Goal: Task Accomplishment & Management: Manage account settings

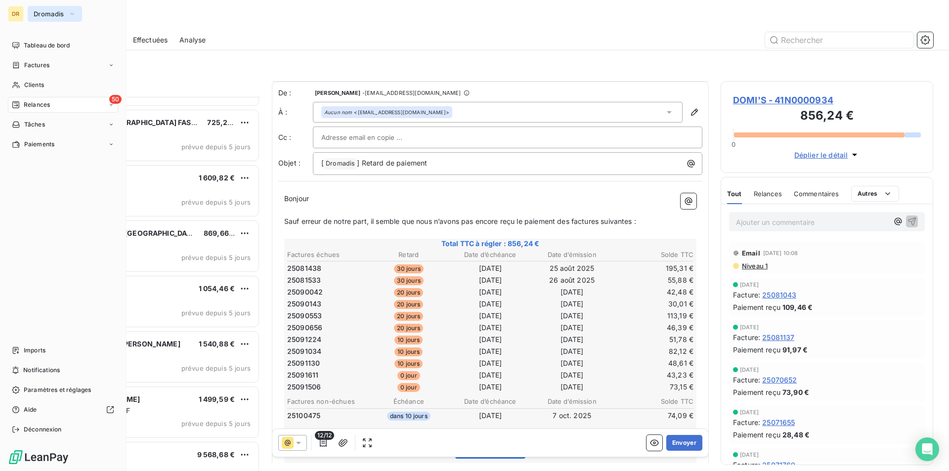
scroll to position [50, 0]
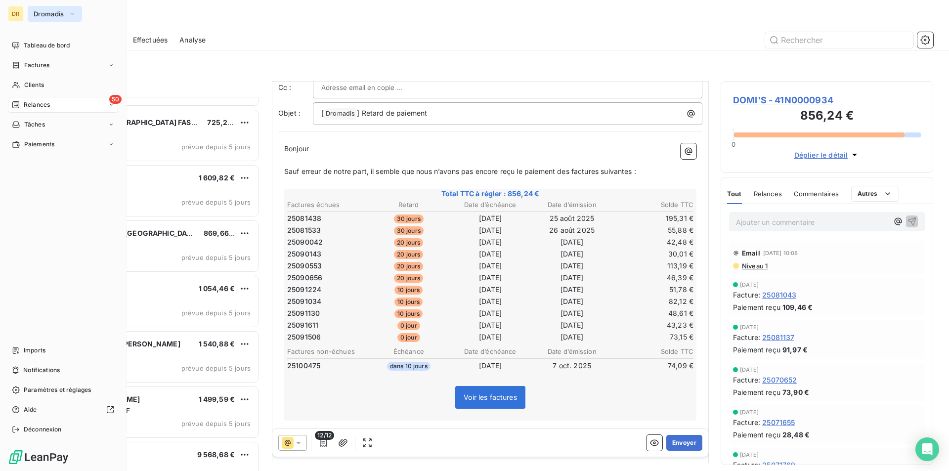
click at [49, 13] on span "Dromadis" at bounding box center [49, 14] width 31 height 8
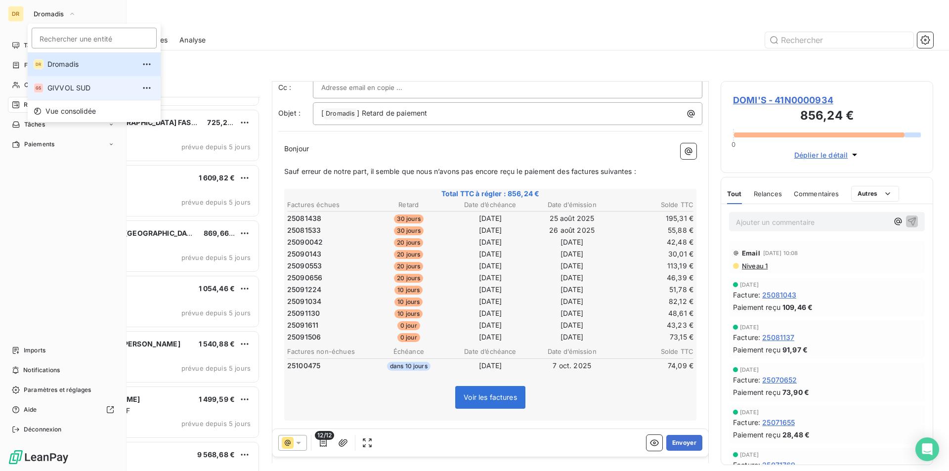
click at [46, 88] on li "GS GIVVOL SUD" at bounding box center [94, 88] width 133 height 24
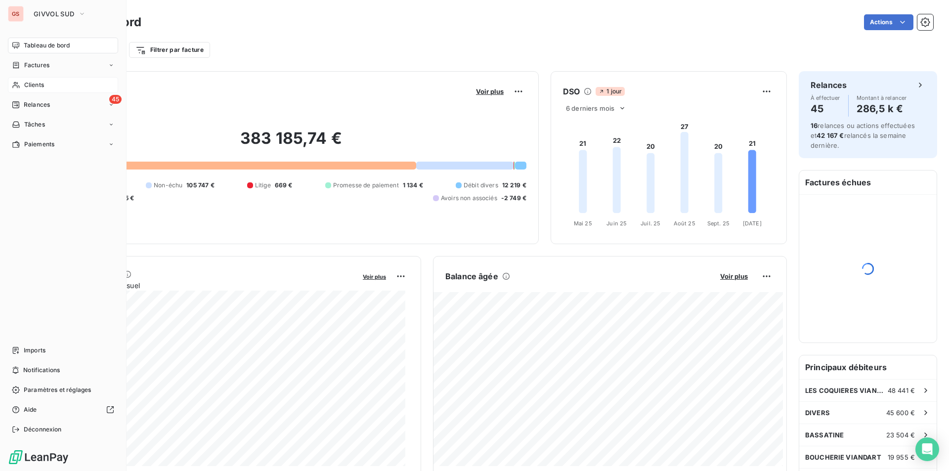
click at [44, 86] on div "Clients" at bounding box center [63, 85] width 110 height 16
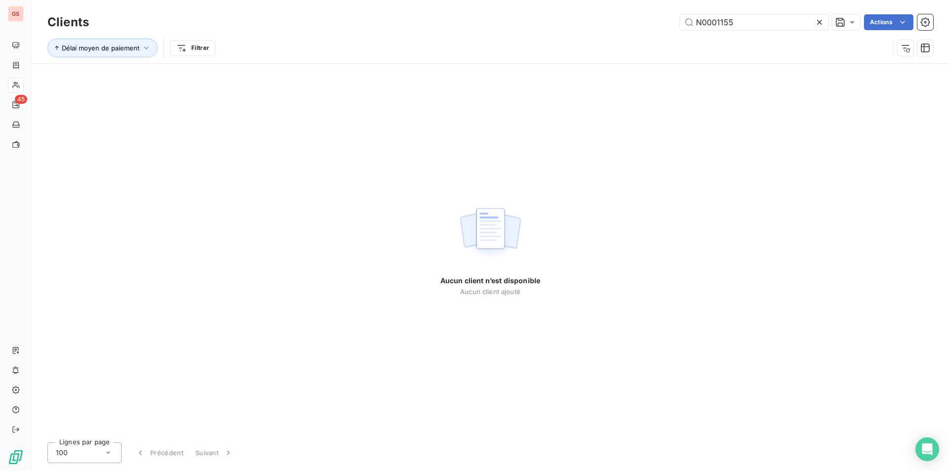
drag, startPoint x: 750, startPoint y: 21, endPoint x: 544, endPoint y: 36, distance: 207.1
click at [544, 36] on div "Clients N0001155 Actions Délai moyen de paiement Filtrer" at bounding box center [490, 37] width 886 height 51
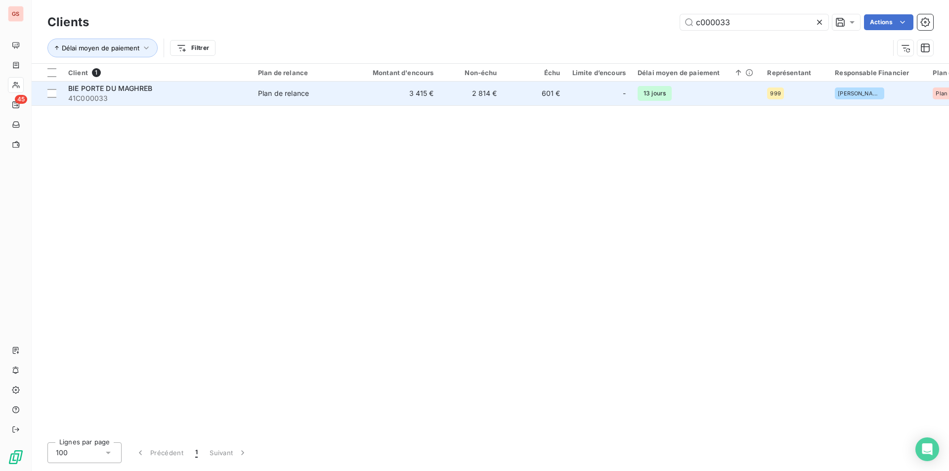
type input "c000033"
click at [323, 96] on span "Plan de relance" at bounding box center [303, 93] width 91 height 10
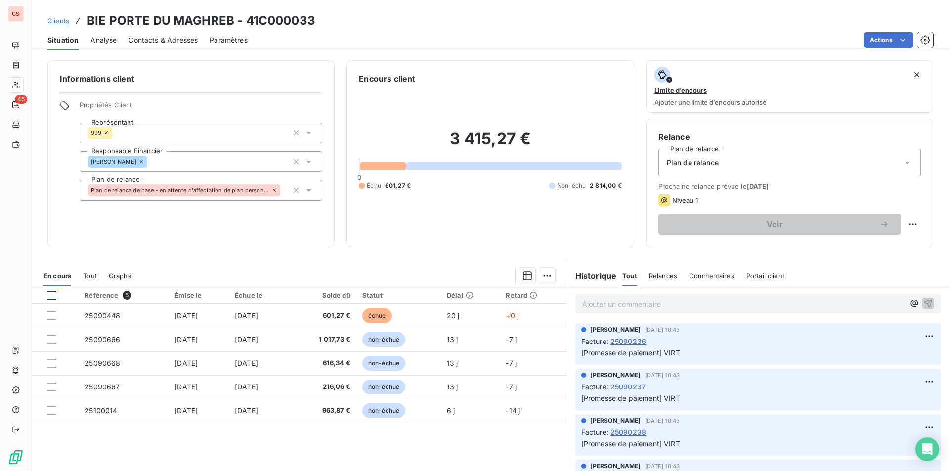
click at [48, 292] on div at bounding box center [51, 295] width 9 height 9
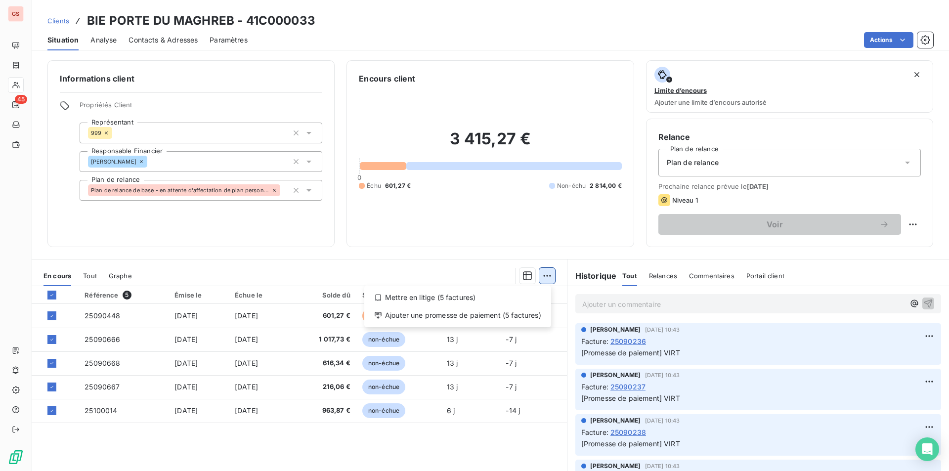
click at [543, 276] on html "GS 45 Clients BIE PORTE DU MAGHREB - 41C000033 Situation Analyse Contacts & Adr…" at bounding box center [474, 235] width 949 height 471
click at [484, 312] on div "Ajouter une promesse de paiement (5 factures)" at bounding box center [457, 315] width 179 height 16
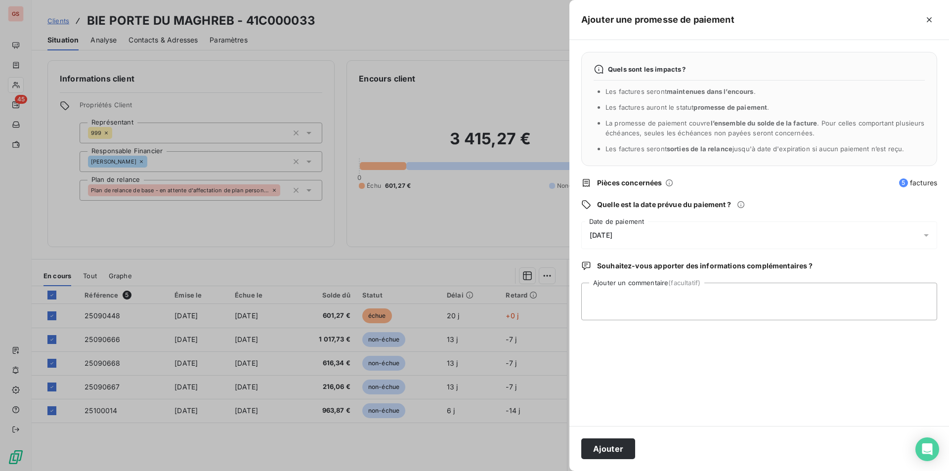
click at [638, 235] on div "[DATE]" at bounding box center [759, 235] width 356 height 28
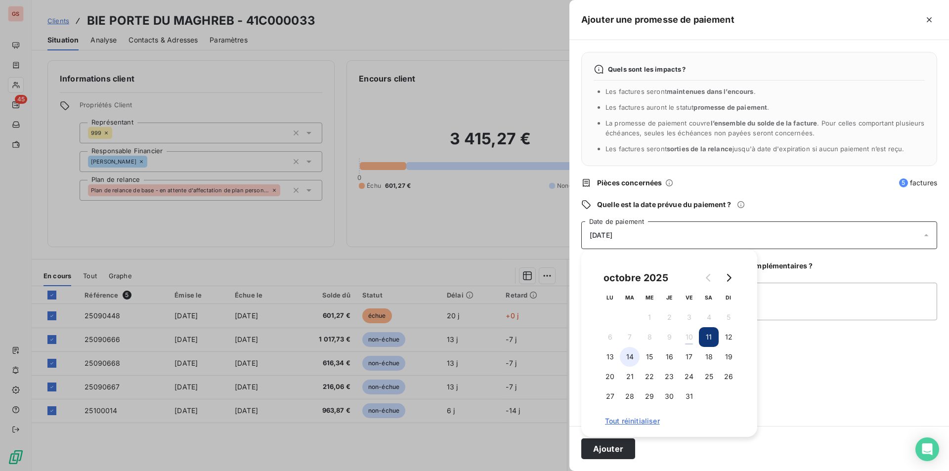
click at [625, 361] on button "14" at bounding box center [630, 357] width 20 height 20
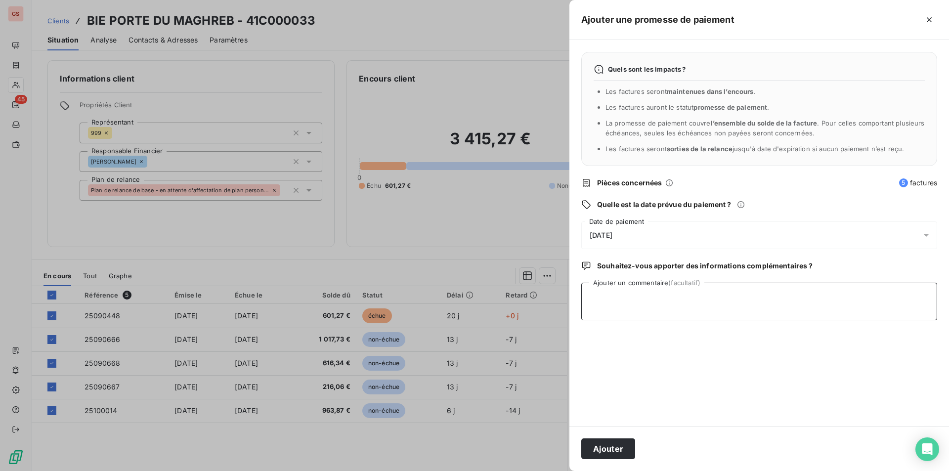
click at [839, 292] on textarea "Ajouter un commentaire (facultatif)" at bounding box center [759, 302] width 356 height 38
type textarea "virt"
click at [624, 449] on button "Ajouter" at bounding box center [608, 448] width 54 height 21
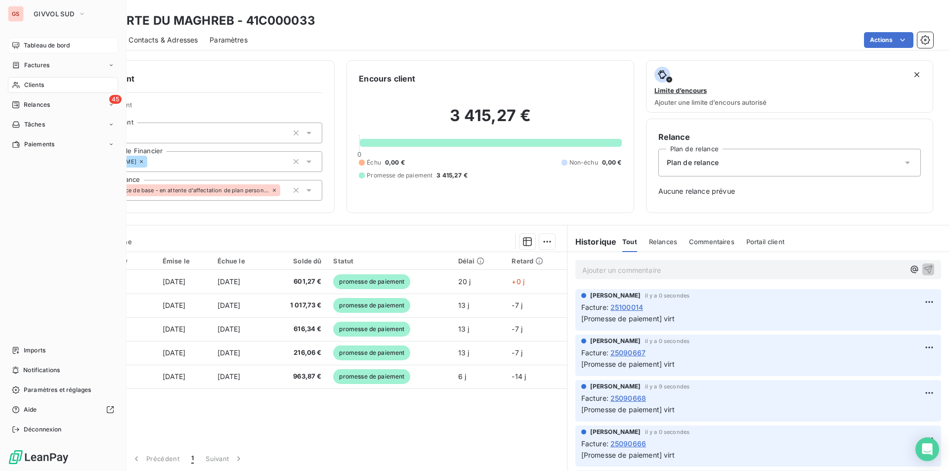
click at [36, 45] on span "Tableau de bord" at bounding box center [47, 45] width 46 height 9
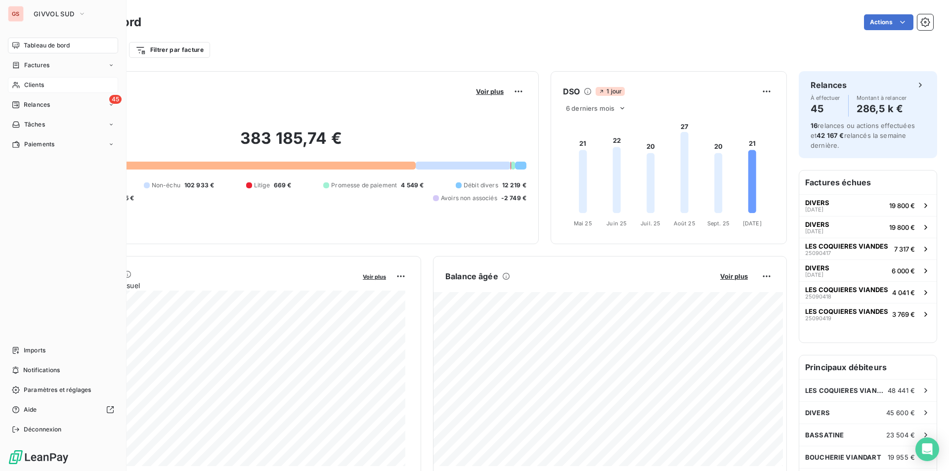
click at [17, 81] on div "Clients" at bounding box center [63, 85] width 110 height 16
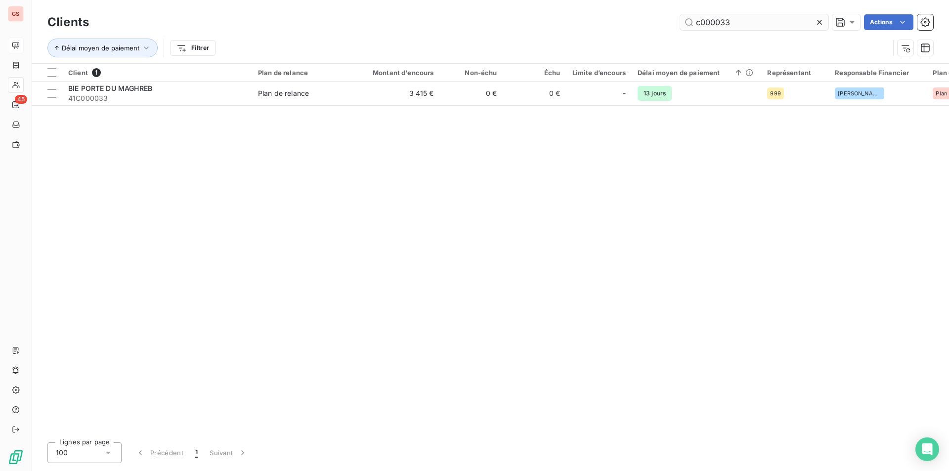
click at [738, 24] on input "c000033" at bounding box center [754, 22] width 148 height 16
drag, startPoint x: 717, startPoint y: 26, endPoint x: 801, endPoint y: 35, distance: 84.5
click at [801, 35] on div "Clients c000033 Actions Délai moyen de paiement Filtrer" at bounding box center [490, 37] width 886 height 51
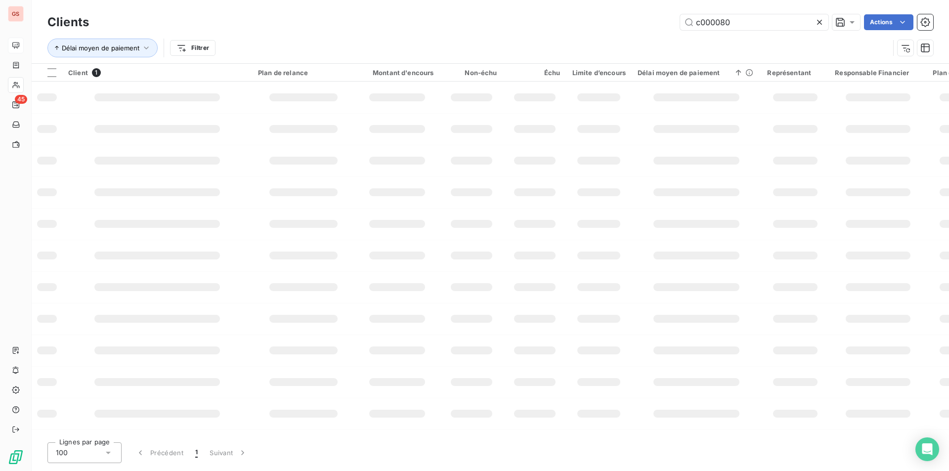
type input "c000080"
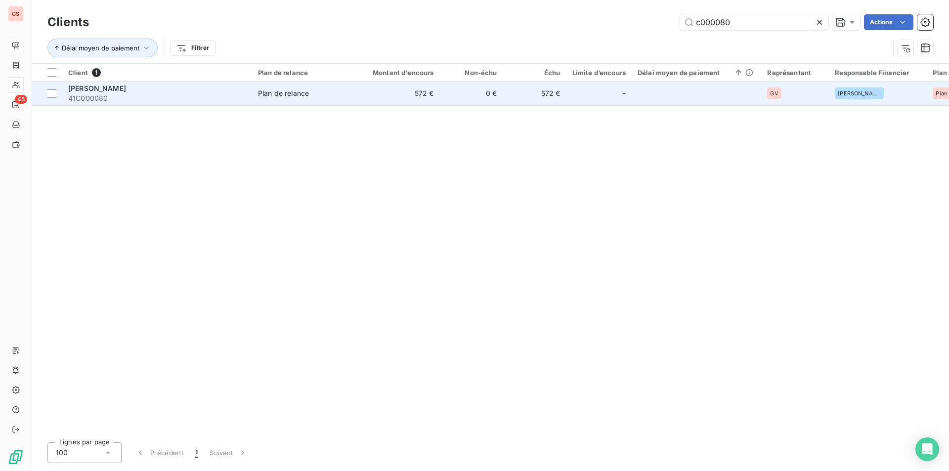
click at [275, 88] on div "Plan de relance" at bounding box center [283, 93] width 51 height 10
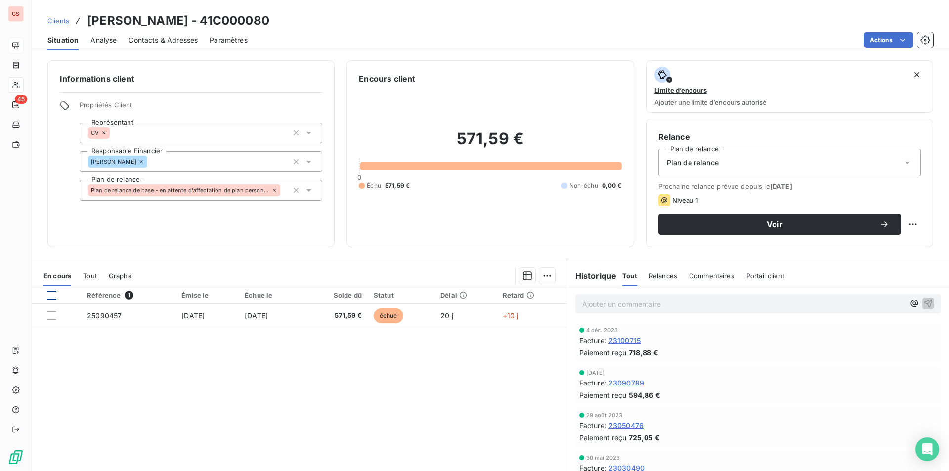
click at [50, 294] on div at bounding box center [51, 295] width 9 height 9
click at [543, 272] on html "GS 45 Clients [PERSON_NAME] - 41C000080 Situation Analyse Contacts & Adresses P…" at bounding box center [474, 235] width 949 height 471
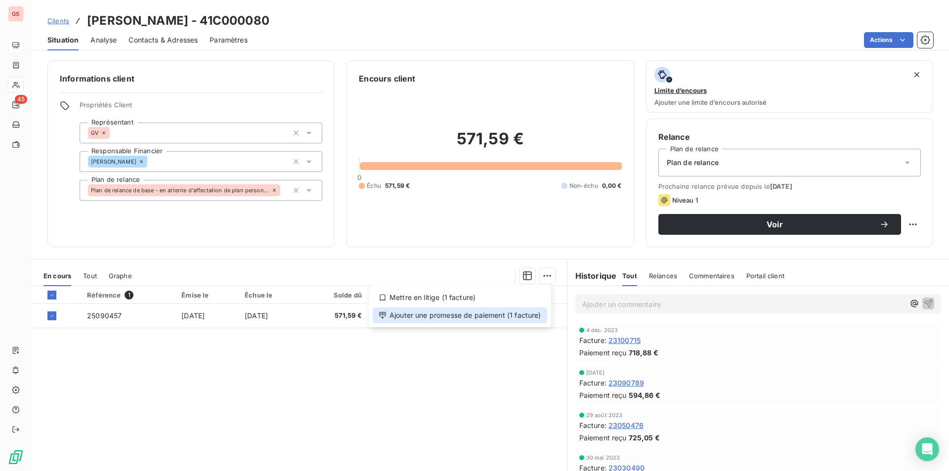
click at [512, 312] on div "Ajouter une promesse de paiement (1 facture)" at bounding box center [460, 315] width 174 height 16
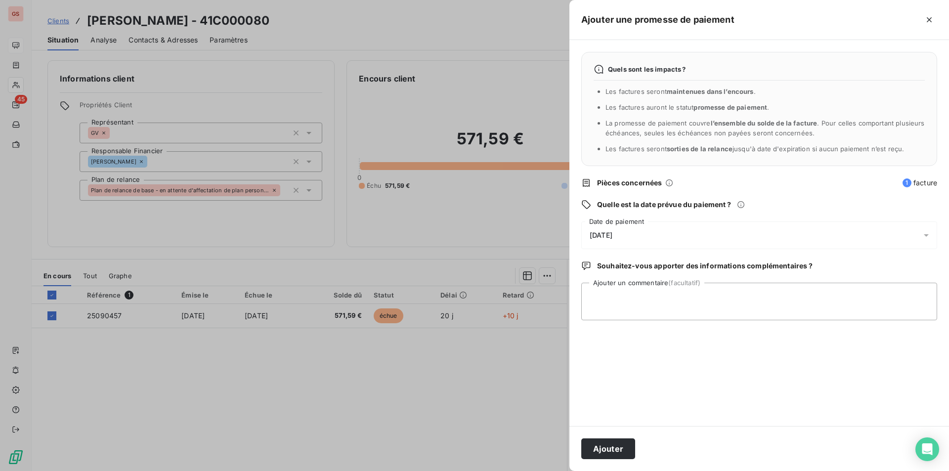
click at [619, 243] on div "[DATE]" at bounding box center [759, 235] width 356 height 28
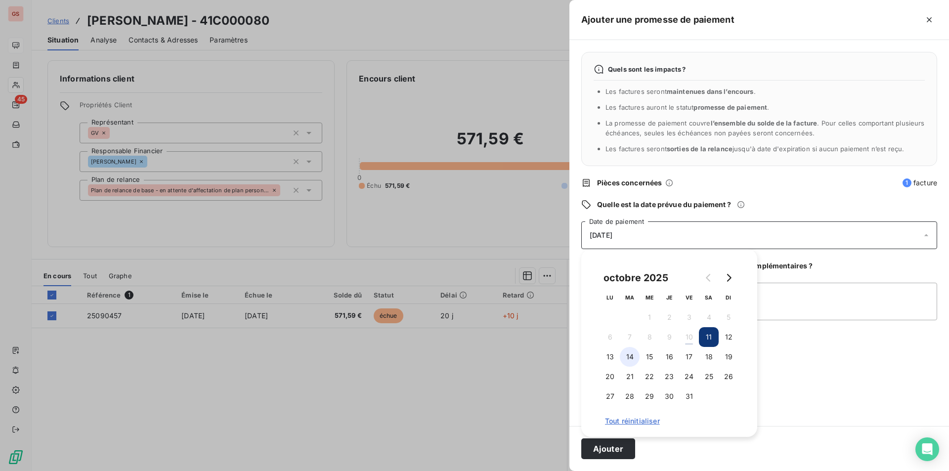
click at [631, 359] on button "14" at bounding box center [630, 357] width 20 height 20
click at [830, 323] on div "Quels sont les impacts ? Les factures seront maintenues dans l’encours . Les fa…" at bounding box center [759, 233] width 380 height 386
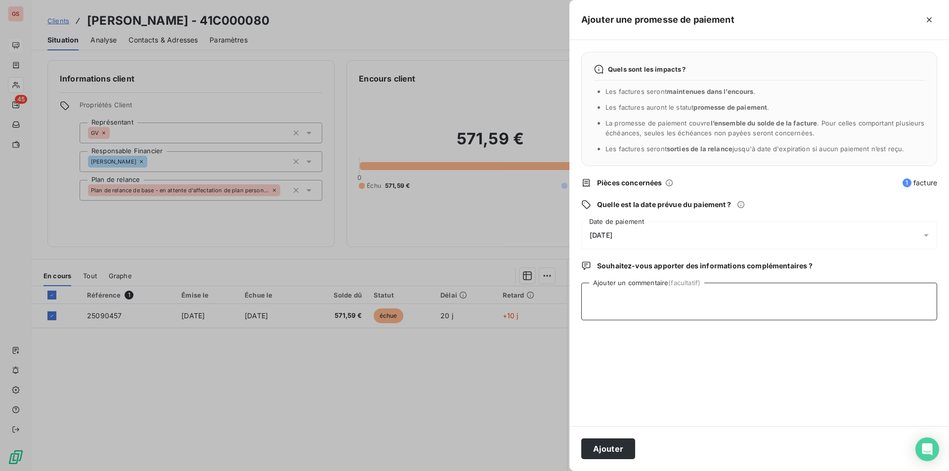
click at [829, 313] on textarea "Ajouter un commentaire (facultatif)" at bounding box center [759, 302] width 356 height 38
type textarea "chq ok"
click at [637, 443] on div "Ajouter" at bounding box center [759, 448] width 380 height 45
click at [628, 448] on button "Ajouter" at bounding box center [608, 448] width 54 height 21
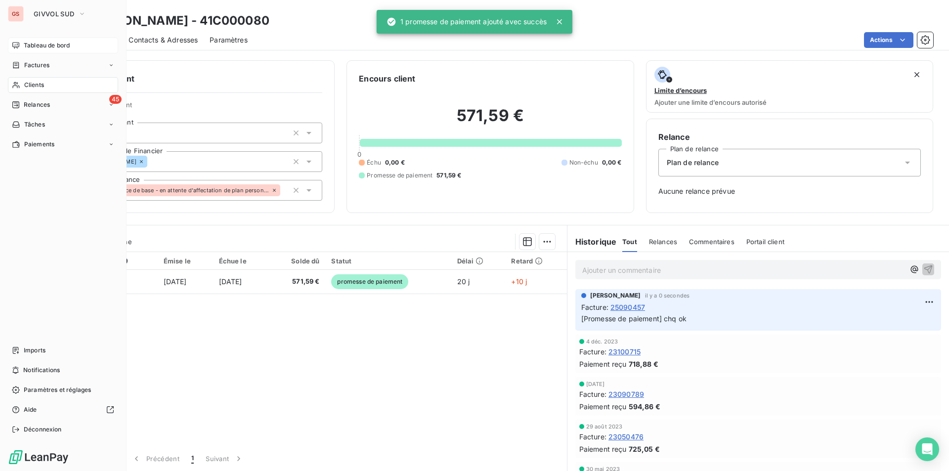
click at [41, 85] on span "Clients" at bounding box center [34, 85] width 20 height 9
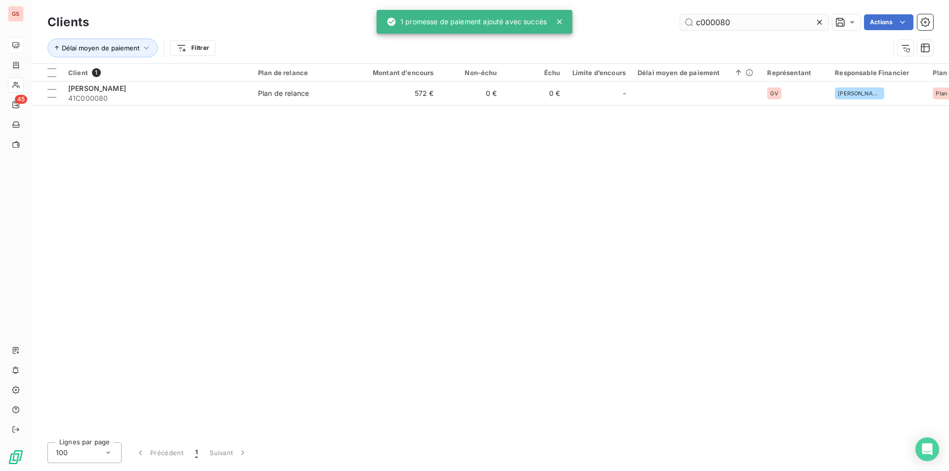
drag, startPoint x: 720, startPoint y: 24, endPoint x: 771, endPoint y: 24, distance: 50.4
click at [770, 25] on input "c000080" at bounding box center [754, 22] width 148 height 16
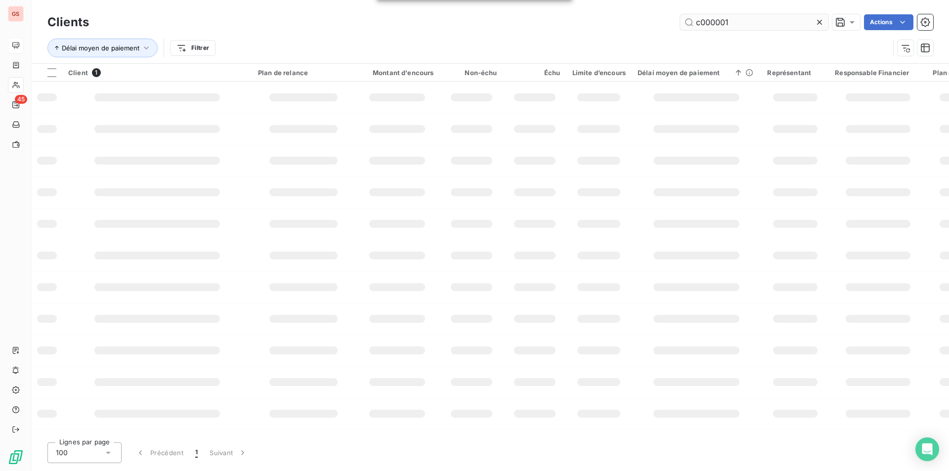
type input "c000001"
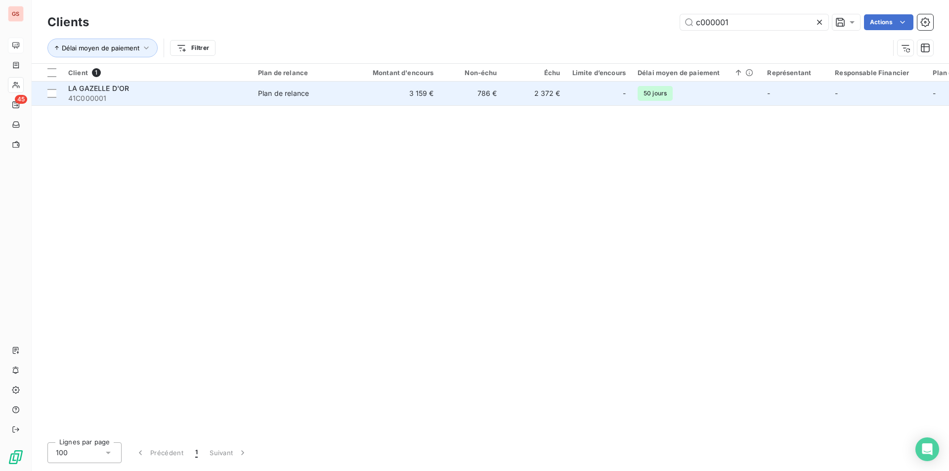
click at [286, 100] on td "Plan de relance" at bounding box center [303, 94] width 103 height 24
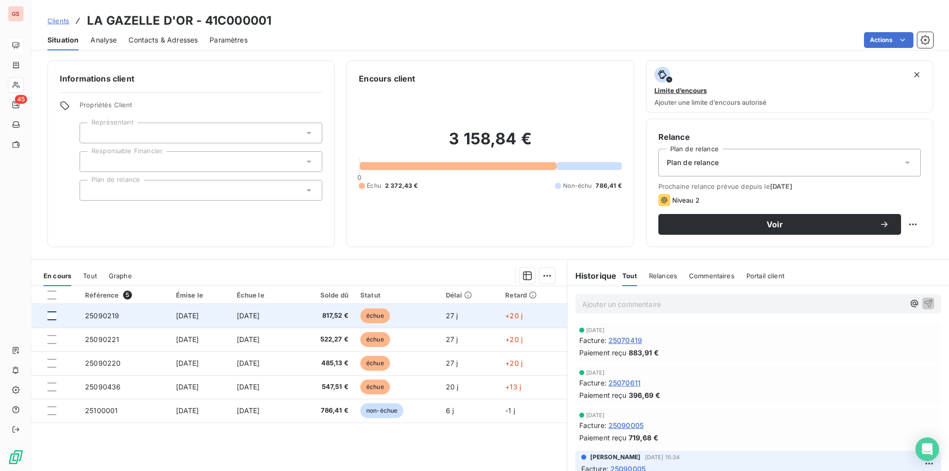
click at [55, 314] on div at bounding box center [51, 315] width 9 height 9
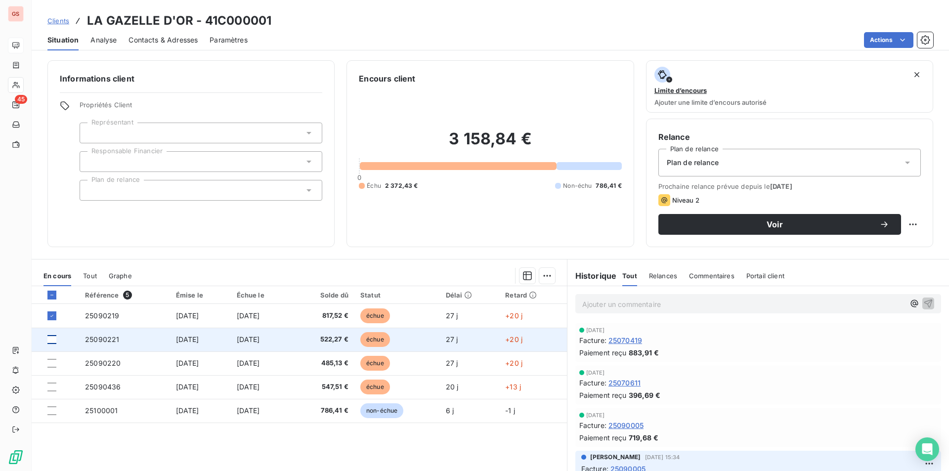
click at [50, 338] on div at bounding box center [51, 339] width 9 height 9
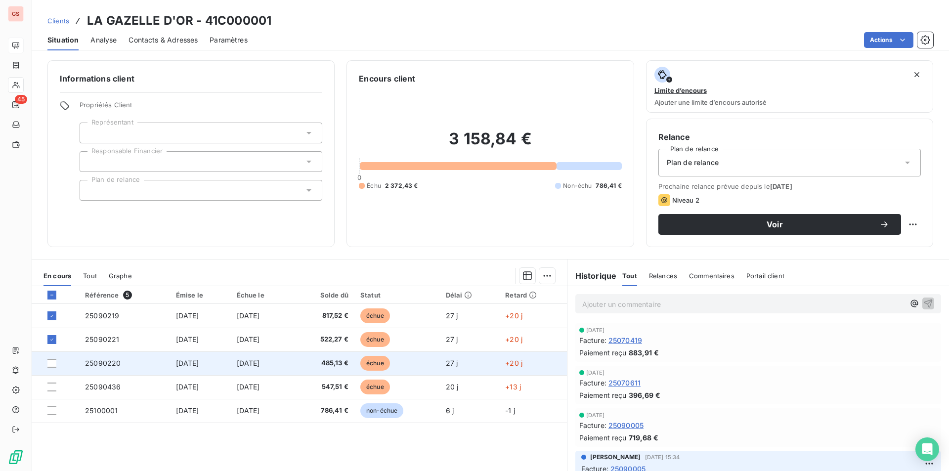
click at [47, 361] on td at bounding box center [55, 363] width 47 height 24
click at [56, 363] on div at bounding box center [51, 363] width 9 height 9
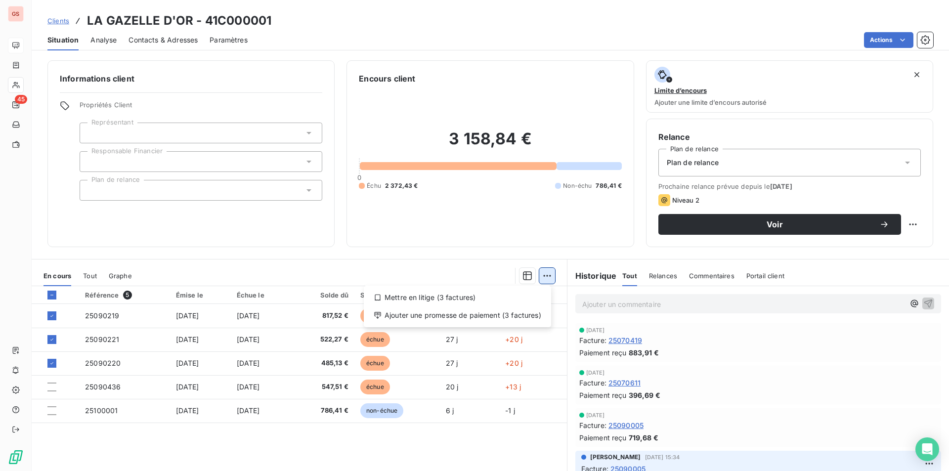
click at [542, 273] on html "GS 45 Clients LA GAZELLE D'OR - 41C000001 Situation Analyse Contacts & Adresses…" at bounding box center [474, 235] width 949 height 471
click at [486, 317] on div "Ajouter une promesse de paiement (3 factures)" at bounding box center [457, 315] width 179 height 16
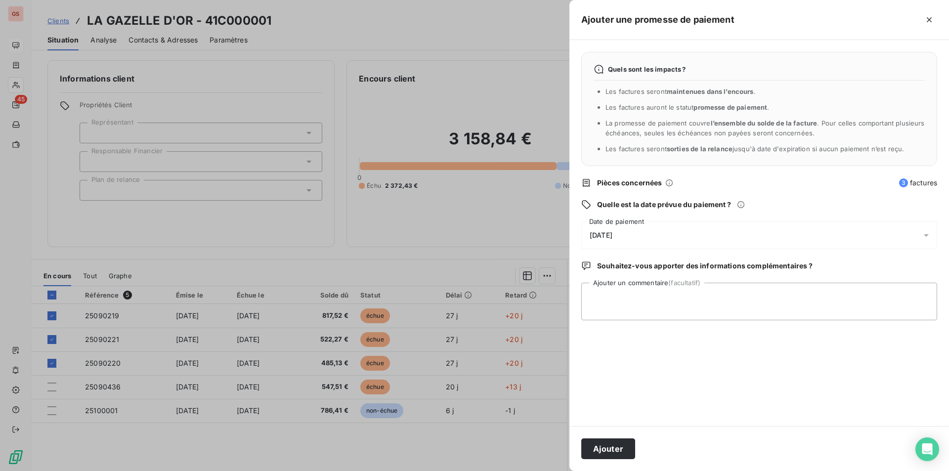
click at [656, 230] on div "[DATE]" at bounding box center [759, 235] width 356 height 28
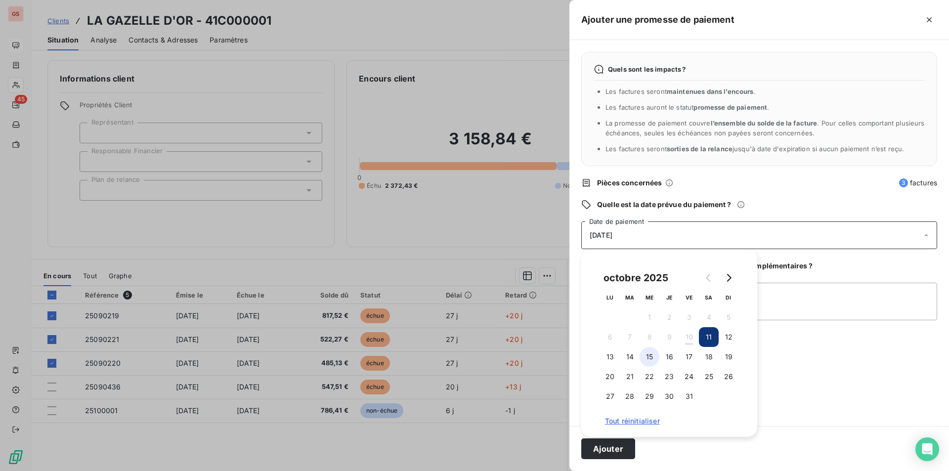
drag, startPoint x: 630, startPoint y: 359, endPoint x: 654, endPoint y: 358, distance: 24.2
click at [654, 358] on tr "13 14 15 16 17 18 19" at bounding box center [669, 357] width 138 height 20
click at [643, 358] on button "15" at bounding box center [650, 357] width 20 height 20
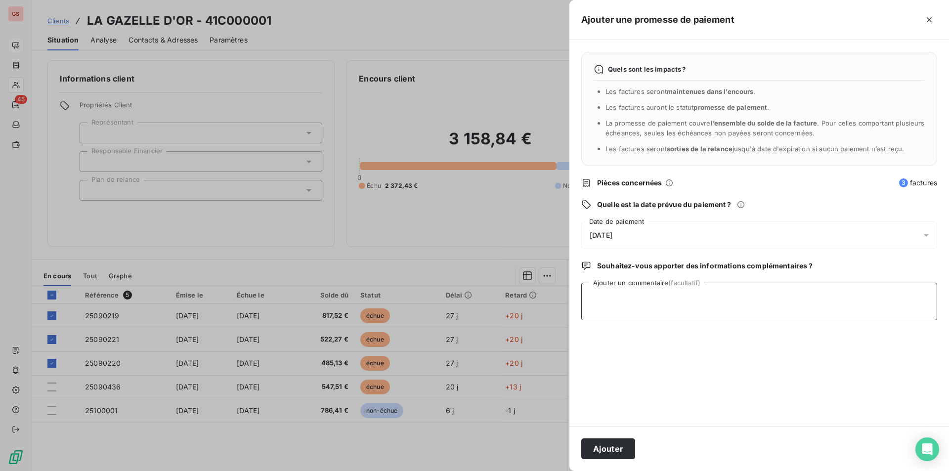
click at [837, 305] on textarea "Ajouter un commentaire (facultatif)" at bounding box center [759, 302] width 356 height 38
type textarea "chq ok"
click at [622, 454] on button "Ajouter" at bounding box center [608, 448] width 54 height 21
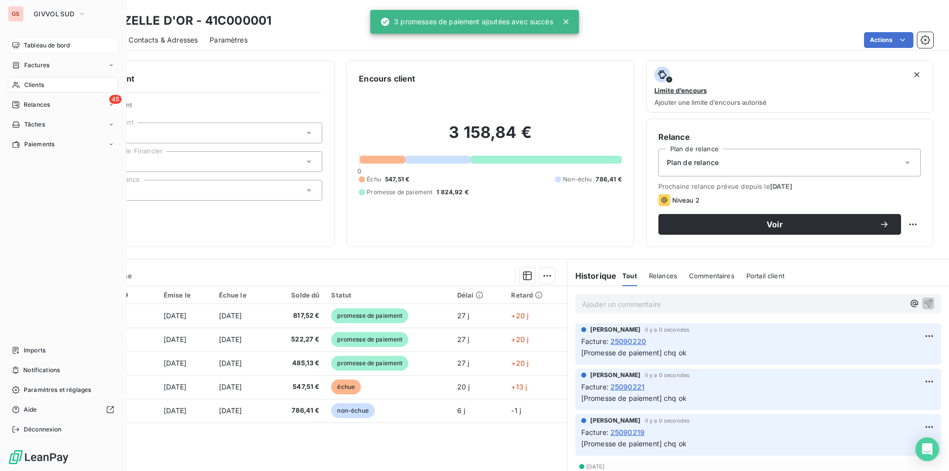
click at [50, 47] on span "Tableau de bord" at bounding box center [47, 45] width 46 height 9
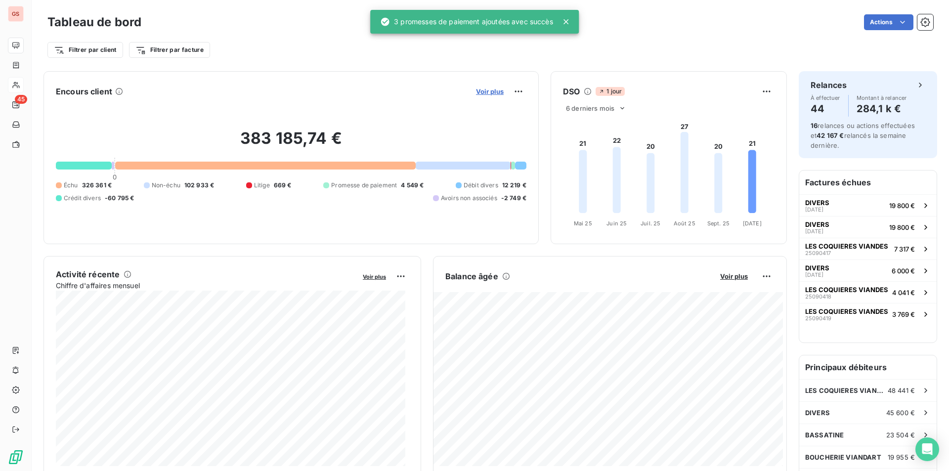
click at [496, 91] on span "Voir plus" at bounding box center [490, 91] width 28 height 8
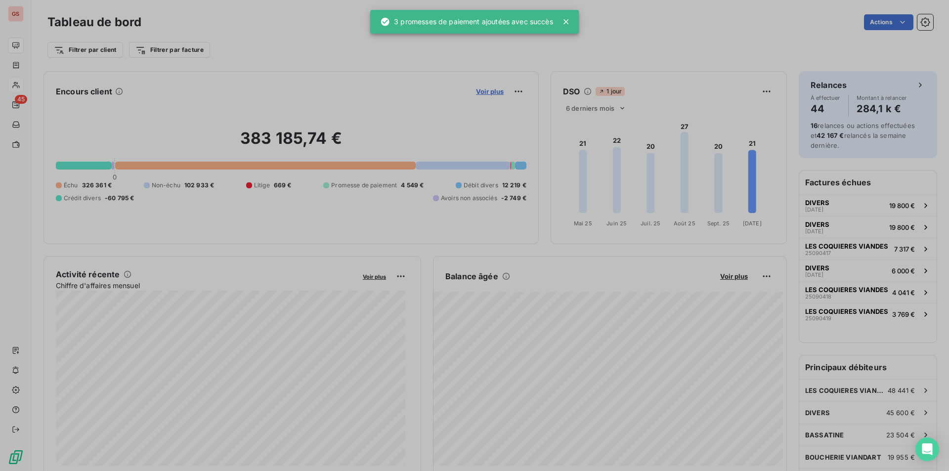
scroll to position [323, 372]
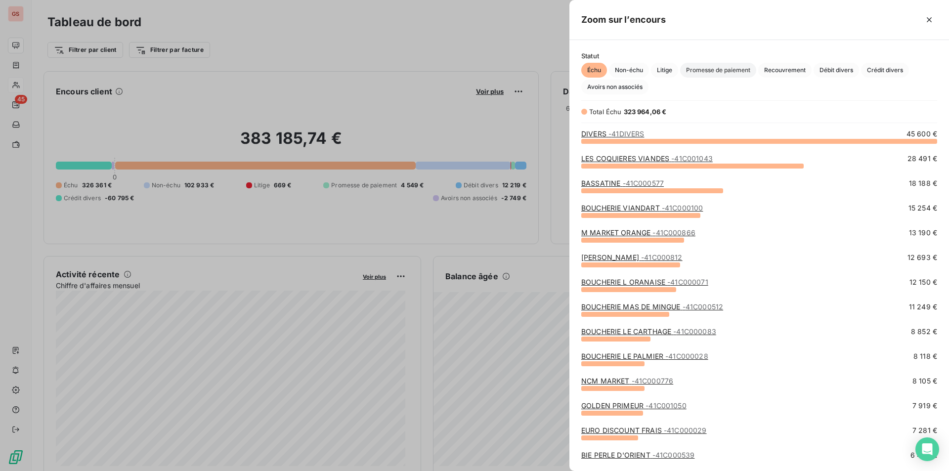
click at [742, 68] on span "Promesse de paiement" at bounding box center [718, 70] width 76 height 15
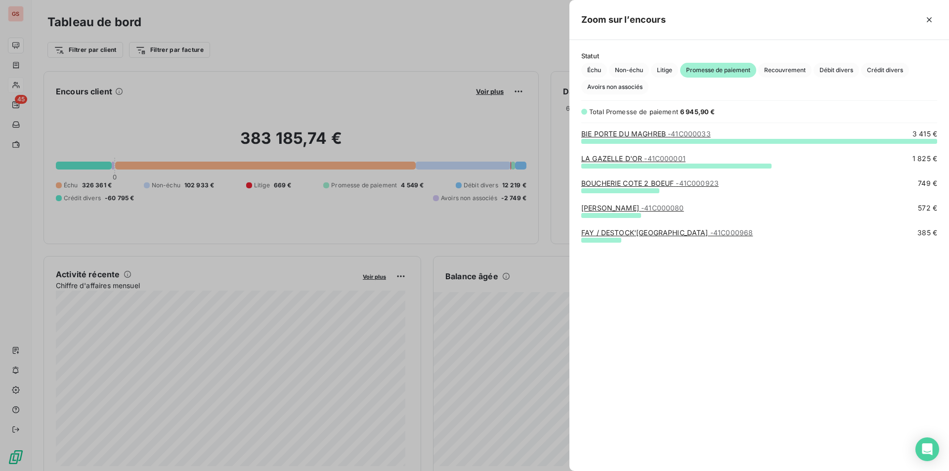
click at [427, 67] on div at bounding box center [474, 235] width 949 height 471
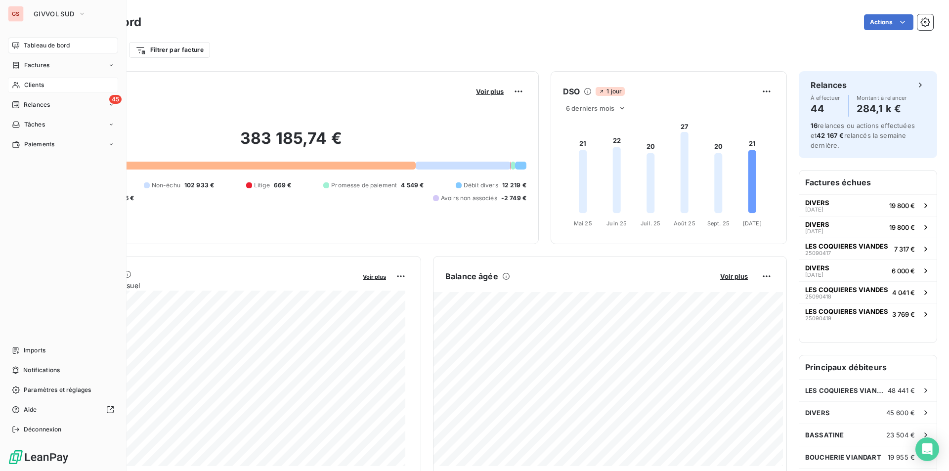
click at [39, 50] on div "Tableau de bord" at bounding box center [63, 46] width 110 height 16
click at [39, 54] on nav "Tableau de bord Factures Clients 45 Relances Tâches Paiements" at bounding box center [63, 95] width 110 height 115
click at [47, 50] on div "Tableau de bord" at bounding box center [63, 46] width 110 height 16
click at [32, 102] on span "Relances" at bounding box center [37, 104] width 26 height 9
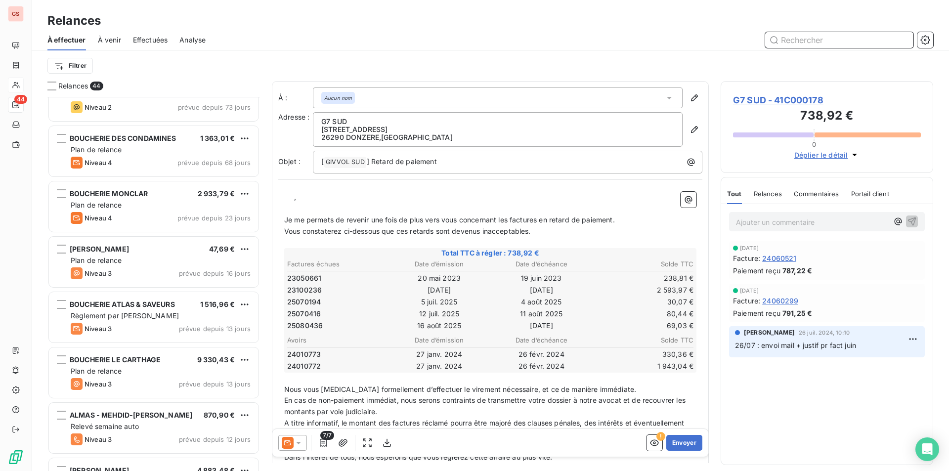
scroll to position [841, 0]
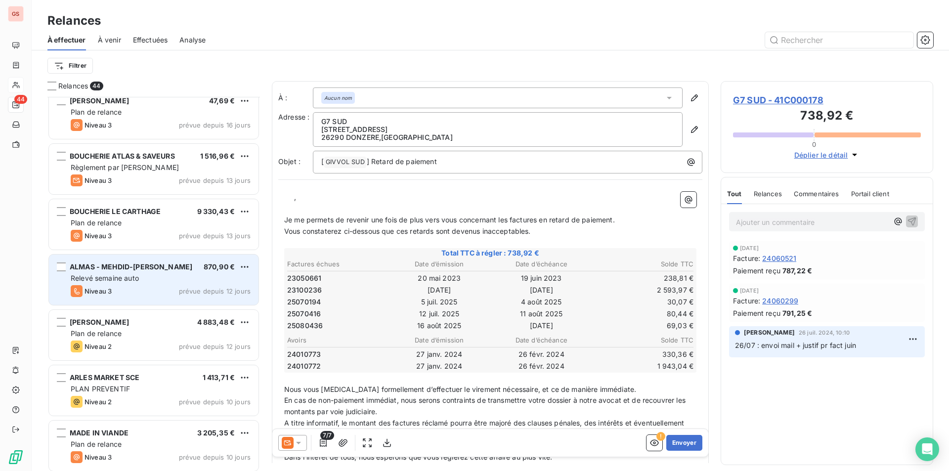
click at [189, 273] on div "Relevé semaine auto" at bounding box center [161, 278] width 180 height 10
